Goal: Information Seeking & Learning: Learn about a topic

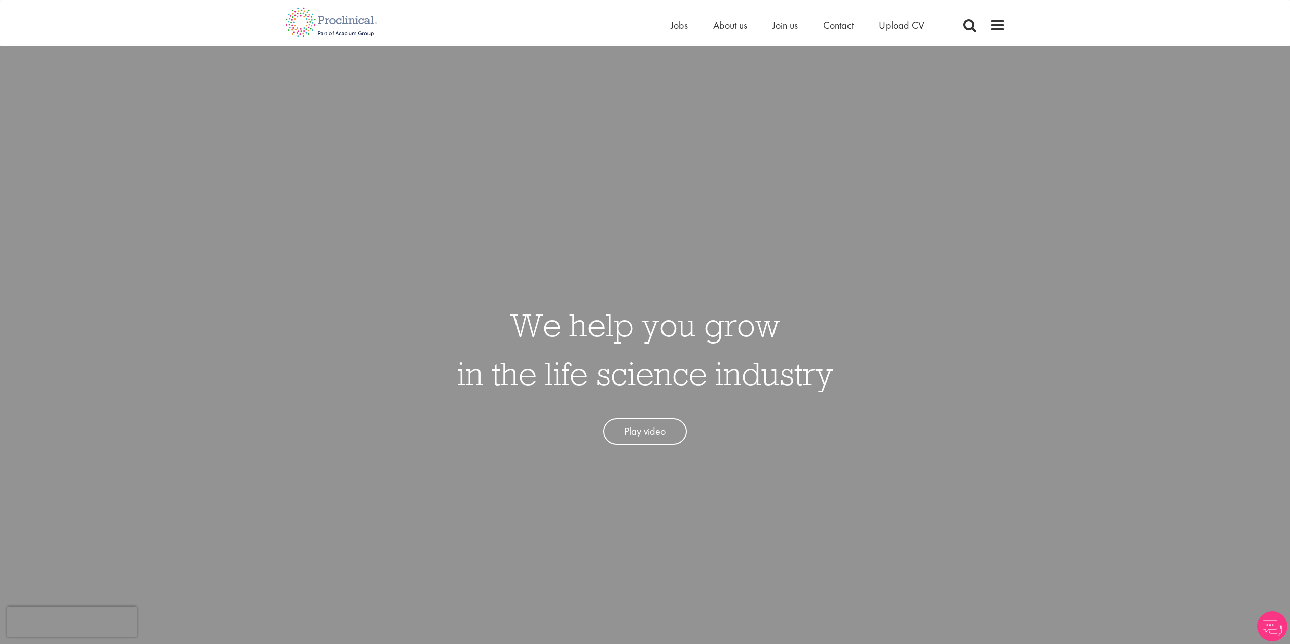
click at [712, 35] on div "Home Jobs About us Join us Contact Upload CV" at bounding box center [810, 28] width 279 height 20
click at [720, 28] on span "About us" at bounding box center [730, 25] width 34 height 13
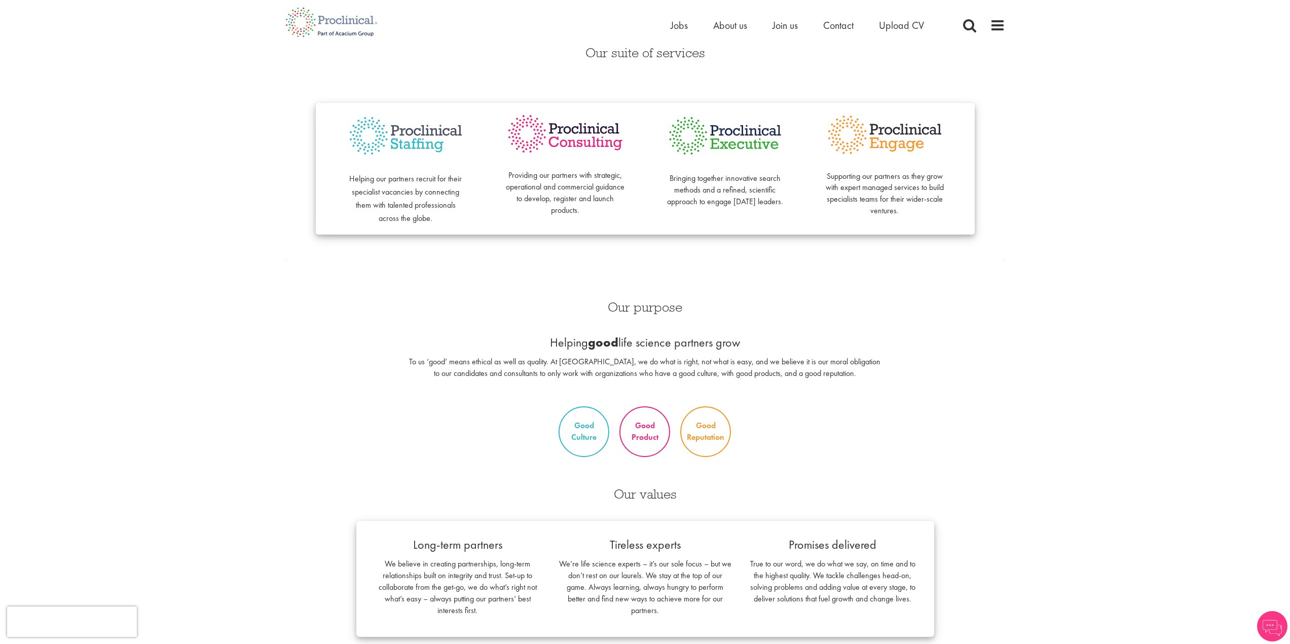
scroll to position [135, 0]
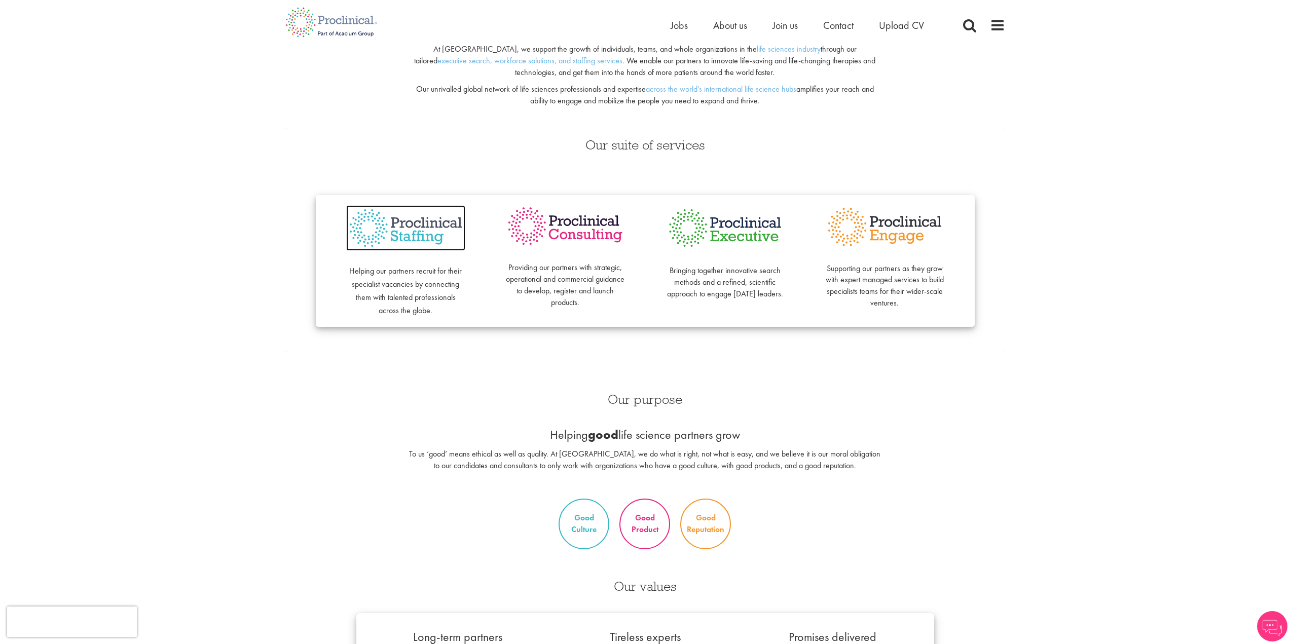
click at [429, 225] on img at bounding box center [405, 228] width 119 height 46
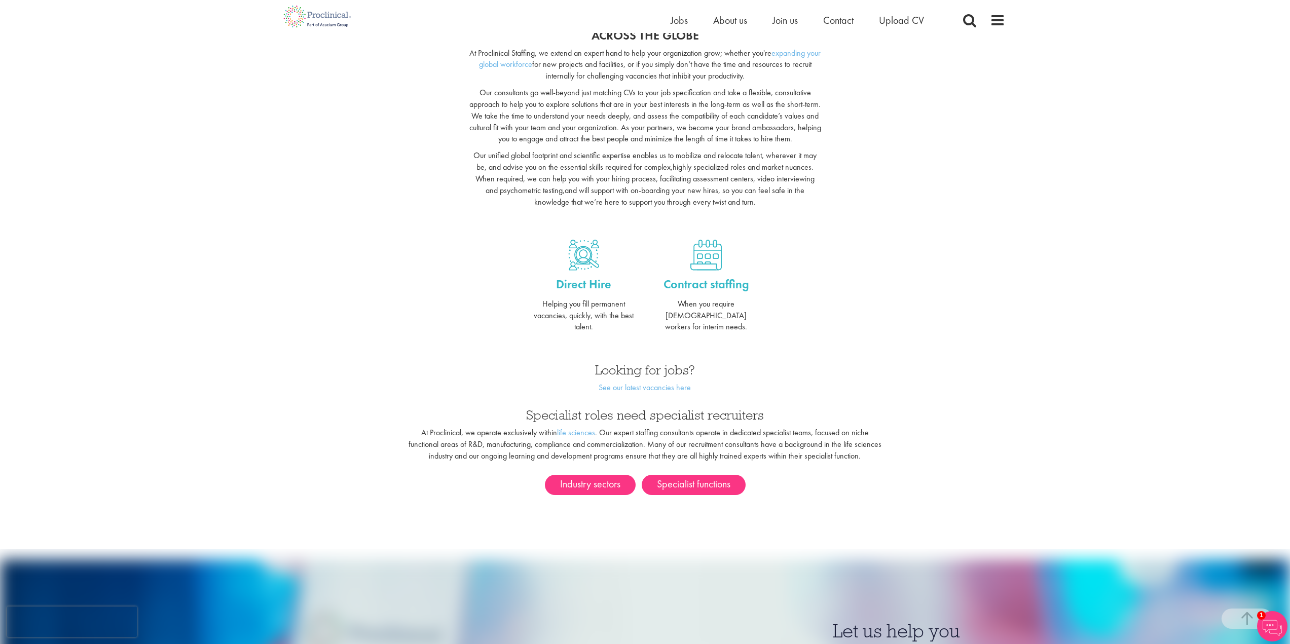
scroll to position [183, 0]
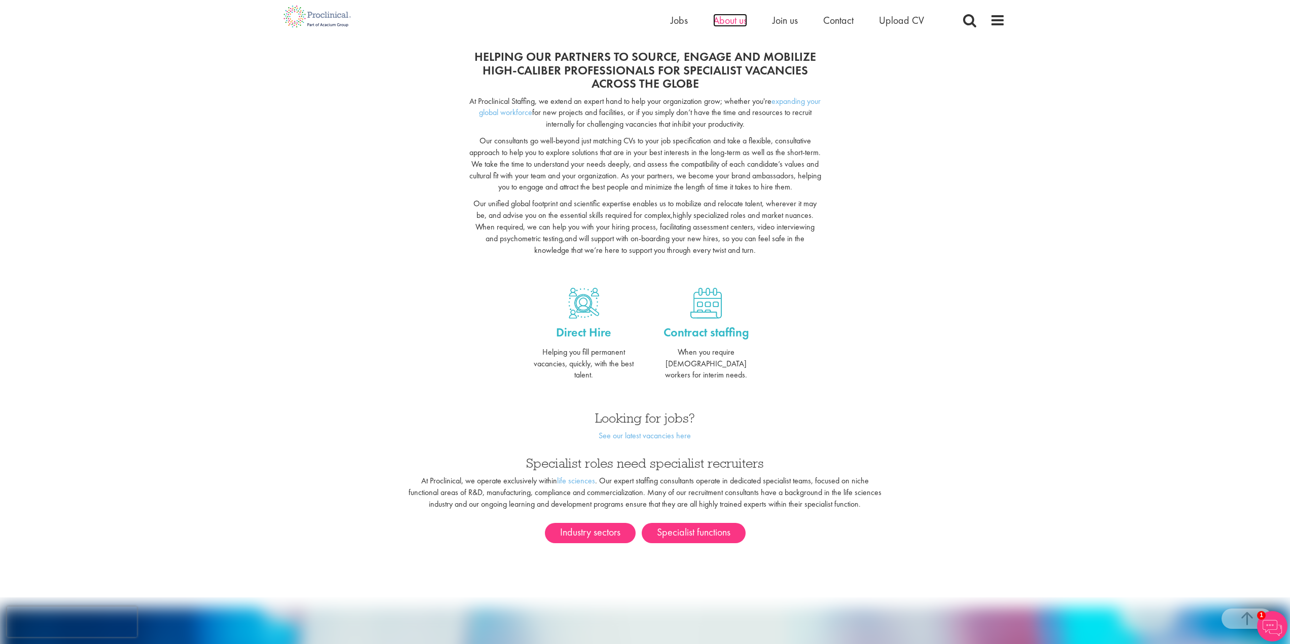
click at [741, 20] on span "About us" at bounding box center [730, 20] width 34 height 13
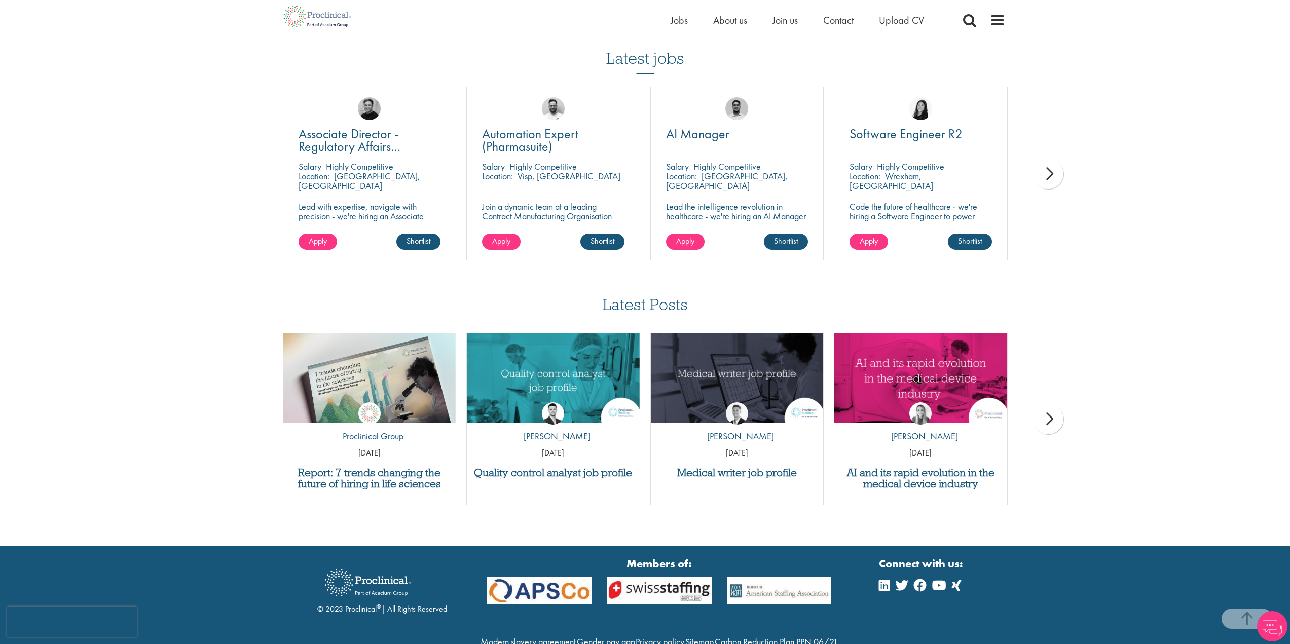
scroll to position [1829, 0]
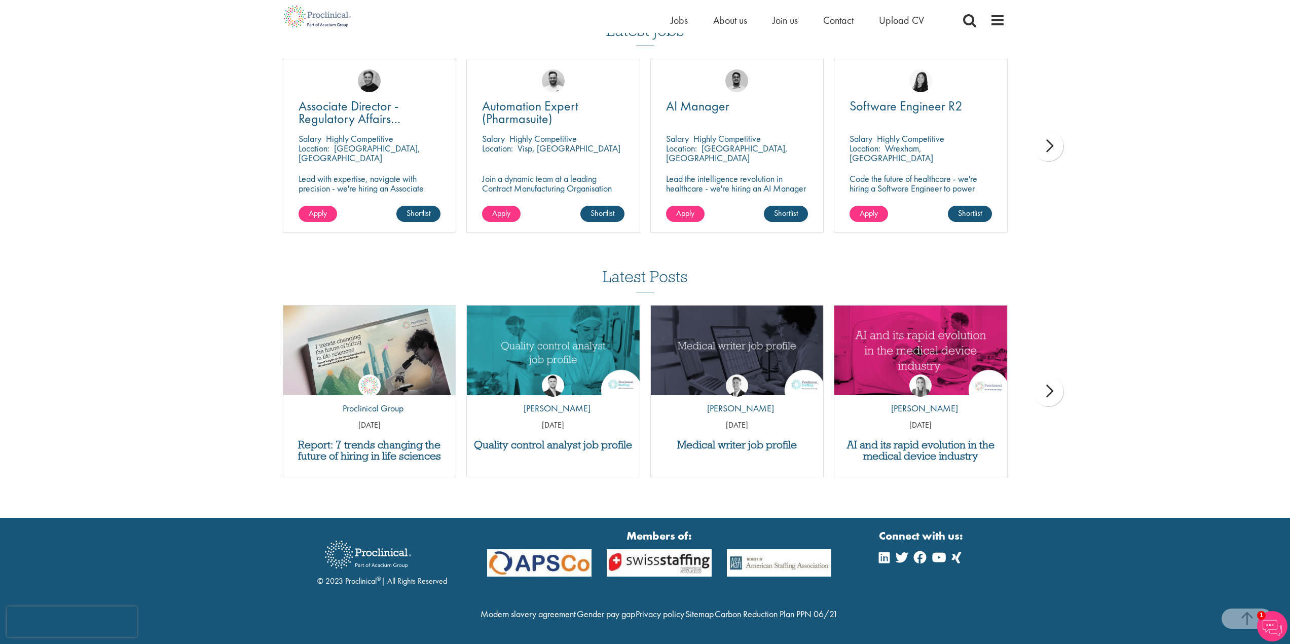
click at [1038, 131] on div "next" at bounding box center [1048, 146] width 30 height 30
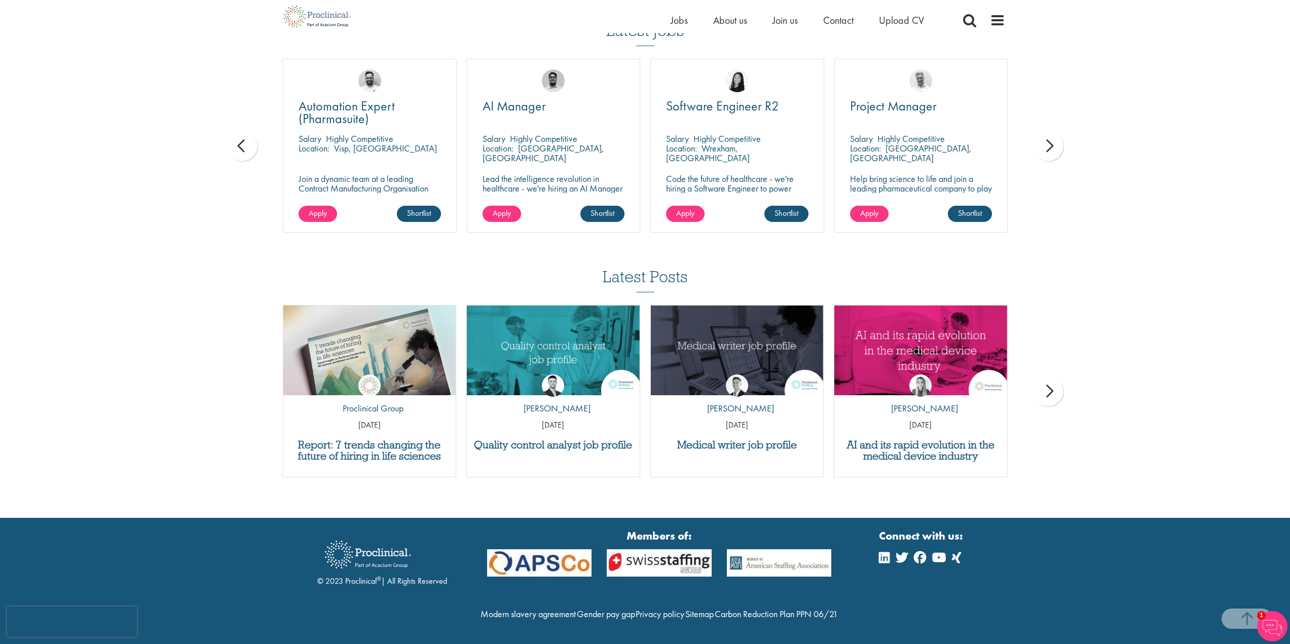
click at [1038, 131] on div "next" at bounding box center [1048, 146] width 30 height 30
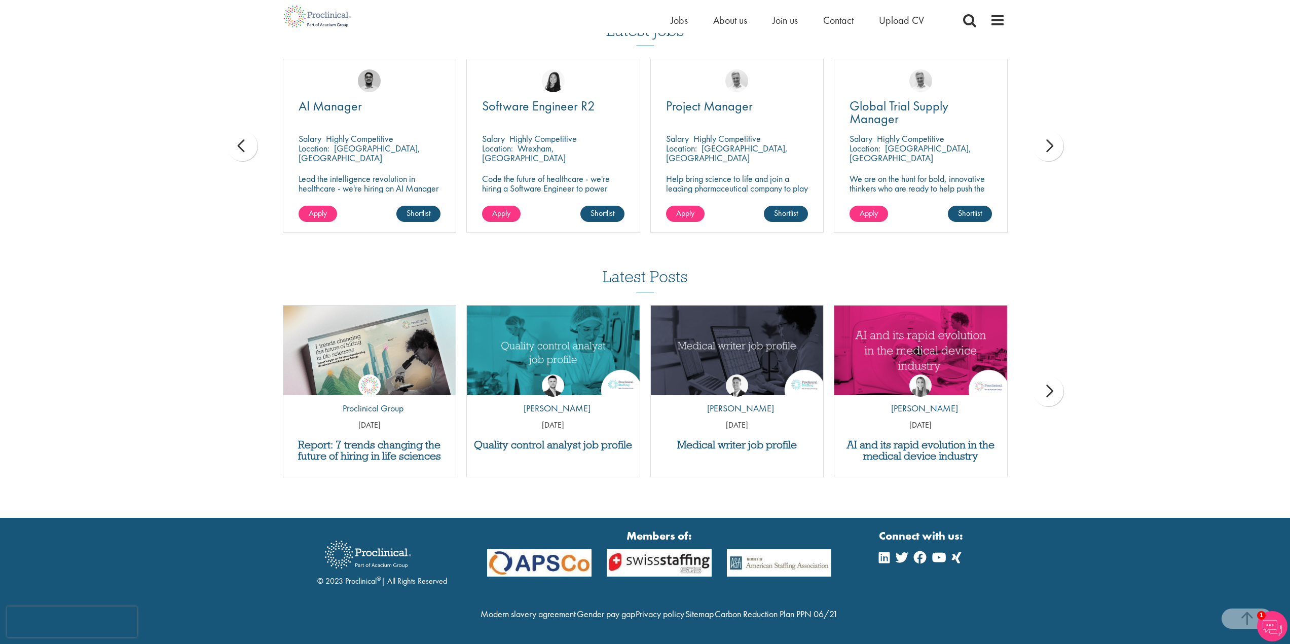
click at [1038, 131] on div "next" at bounding box center [1048, 146] width 30 height 30
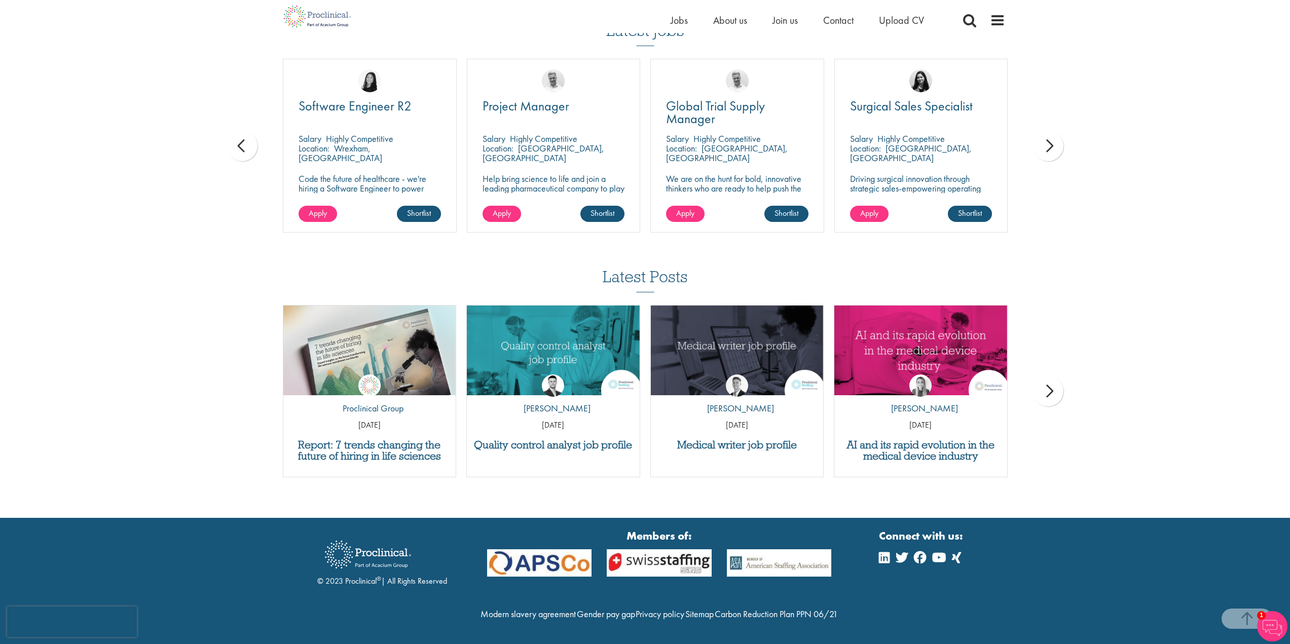
click at [1038, 131] on div "next" at bounding box center [1048, 146] width 30 height 30
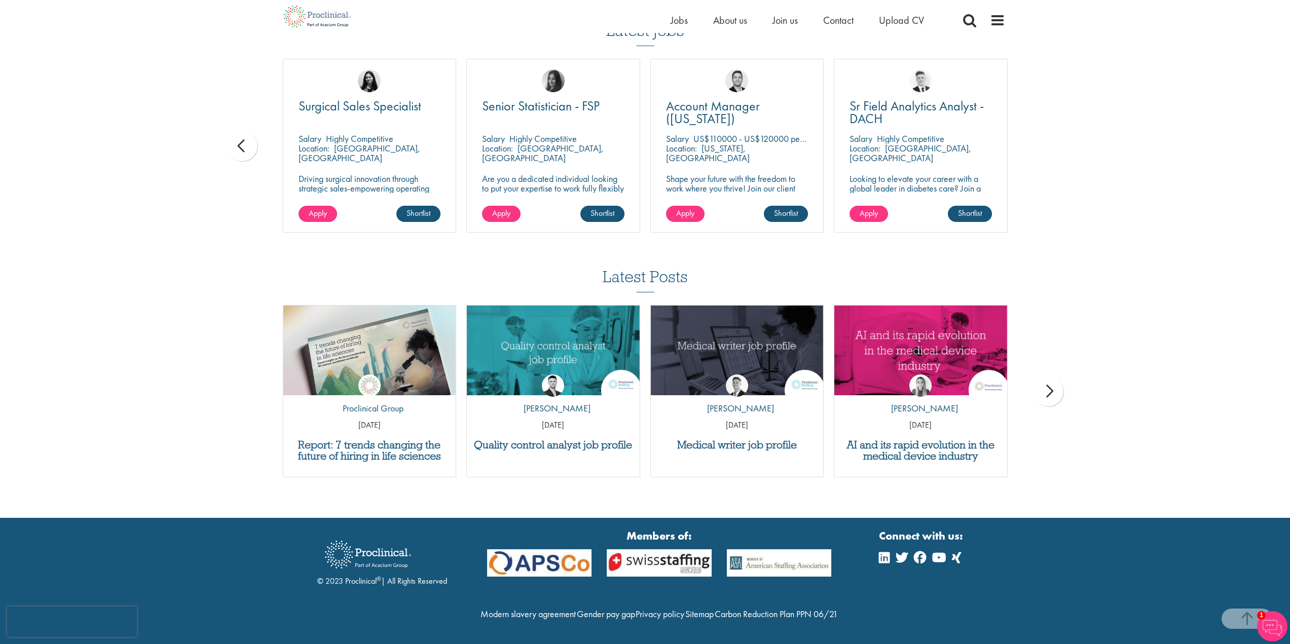
click at [673, 27] on li "Jobs" at bounding box center [679, 20] width 17 height 15
click at [740, 18] on span "About us" at bounding box center [730, 20] width 34 height 13
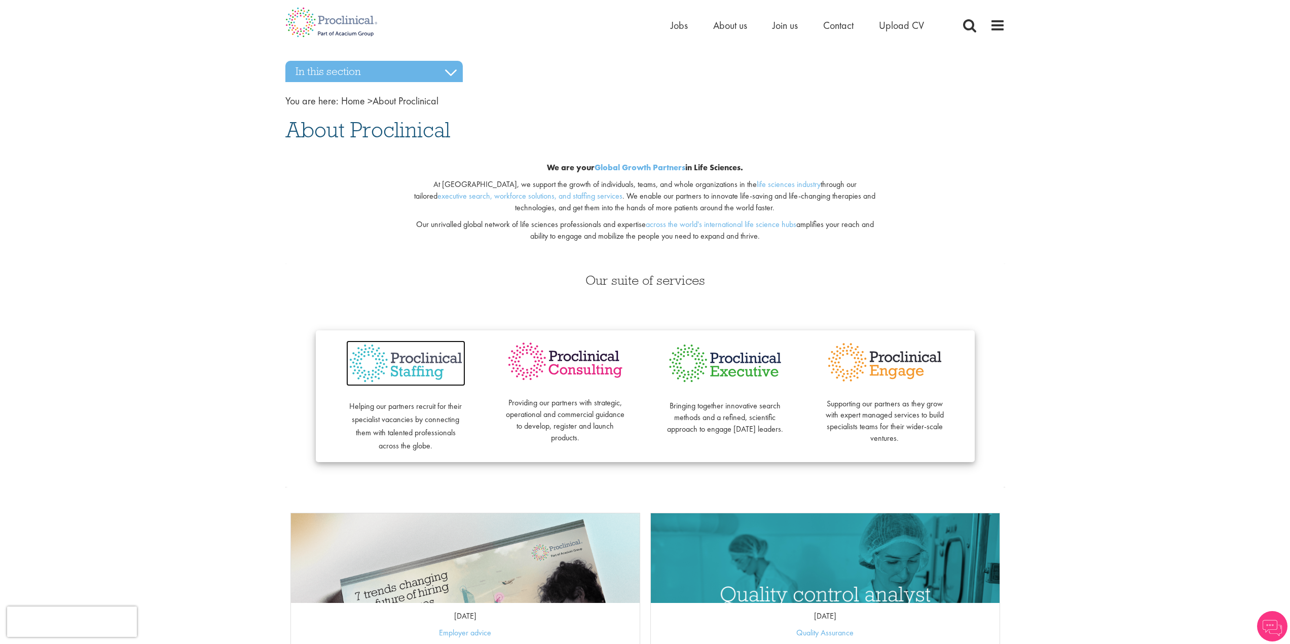
click at [389, 359] on img at bounding box center [405, 364] width 119 height 46
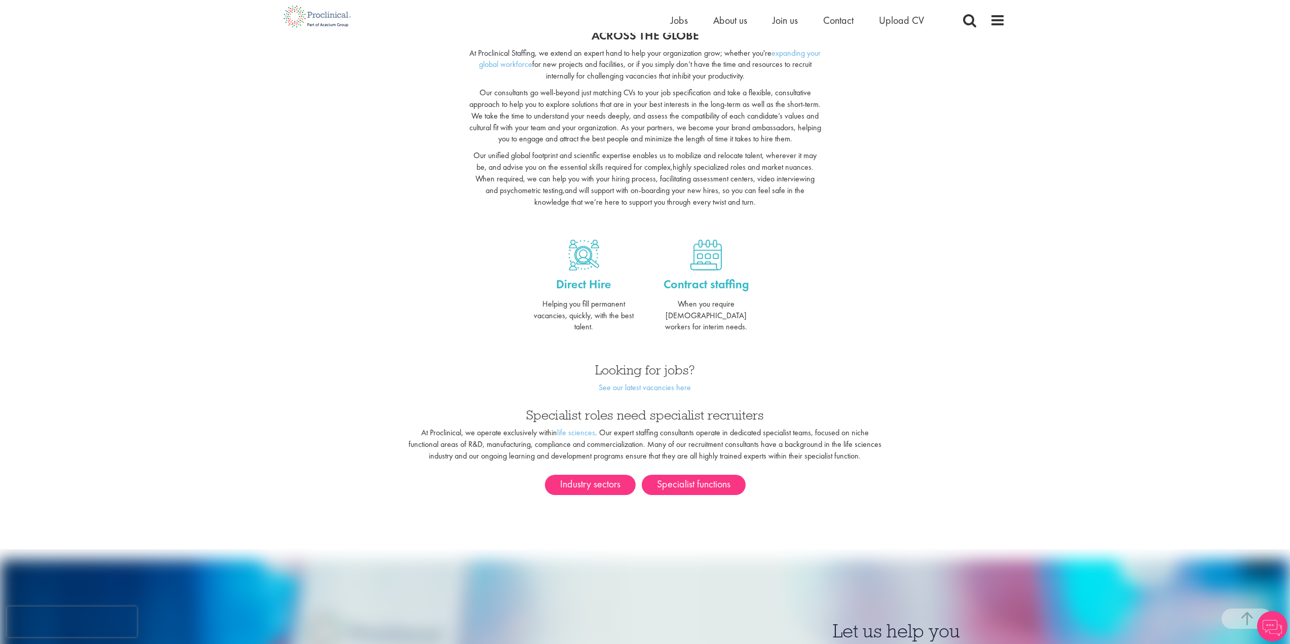
scroll to position [338, 0]
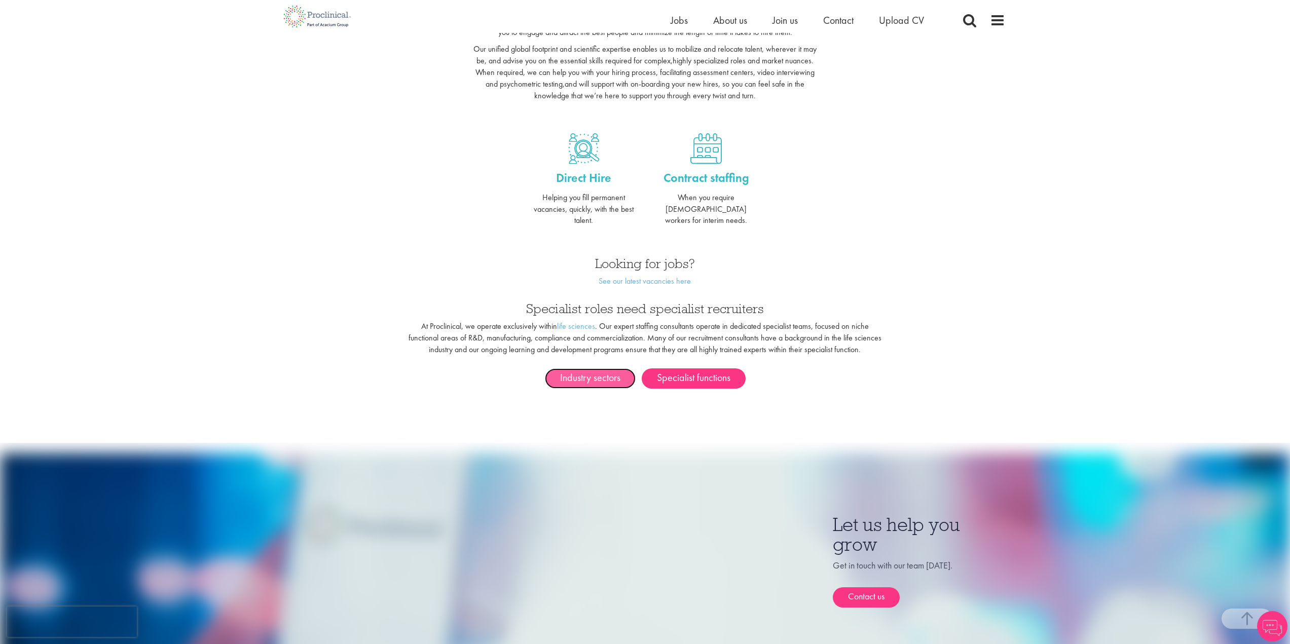
click at [593, 371] on link "Industry sectors" at bounding box center [590, 378] width 91 height 20
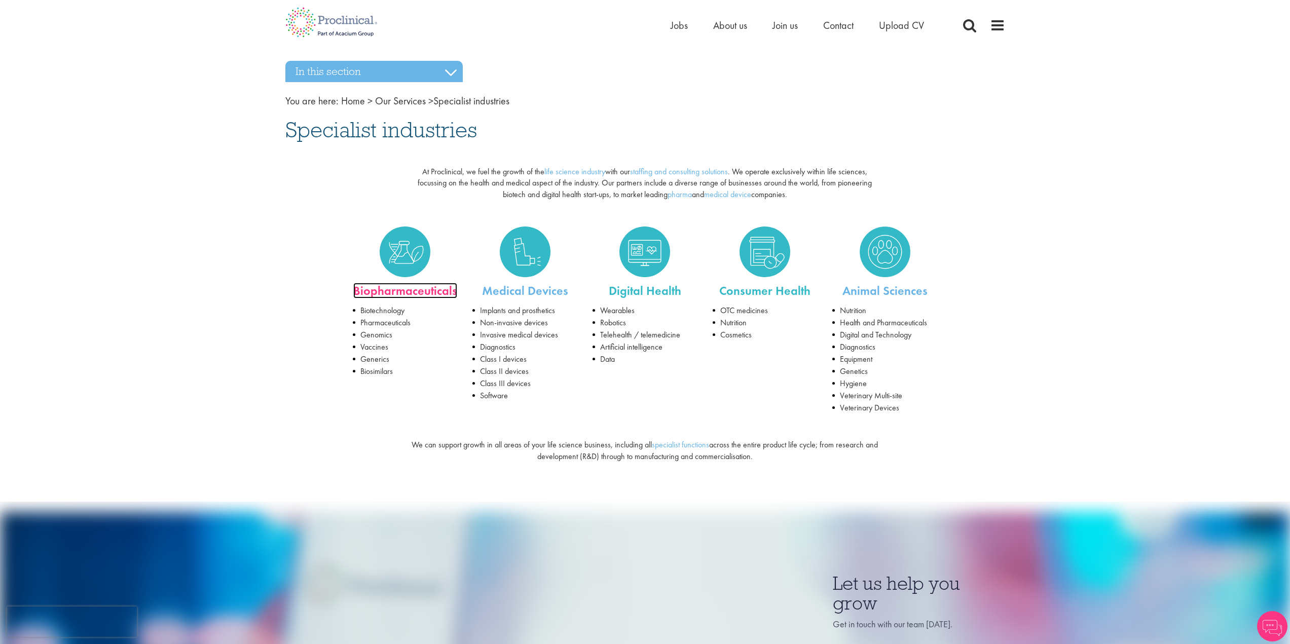
click at [428, 290] on link "Biopharmaceuticals" at bounding box center [405, 291] width 104 height 16
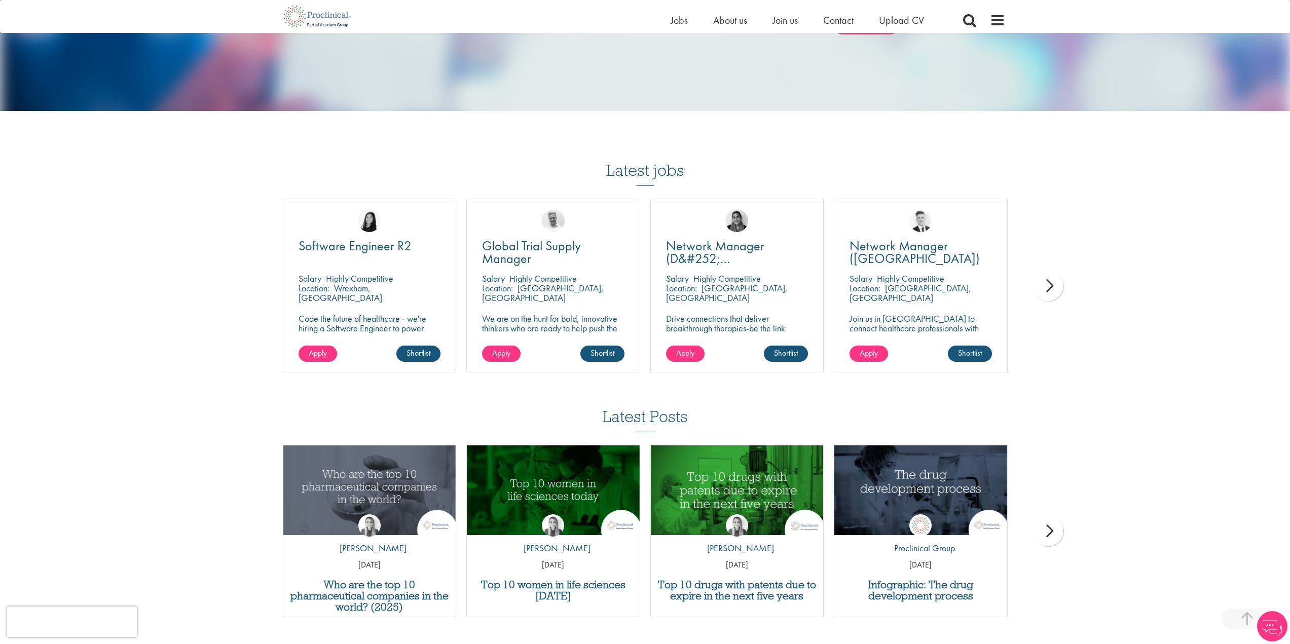
scroll to position [745, 0]
